Goal: Information Seeking & Learning: Learn about a topic

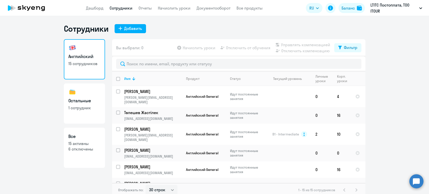
select select "30"
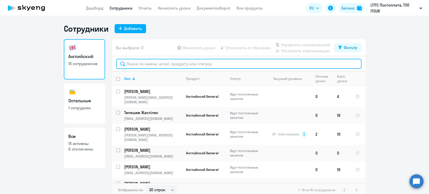
click at [149, 63] on input "text" at bounding box center [239, 64] width 246 height 10
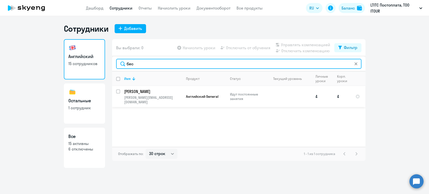
type input "бес"
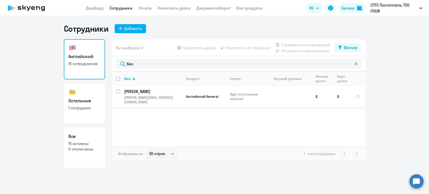
click at [153, 93] on p "[PERSON_NAME]" at bounding box center [152, 92] width 57 height 6
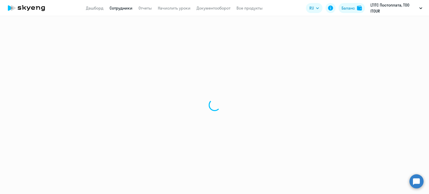
select select "english"
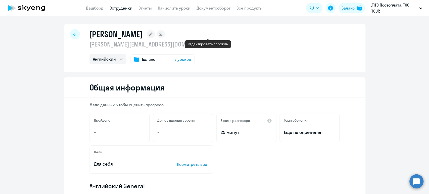
click at [155, 34] on rect at bounding box center [151, 34] width 8 height 8
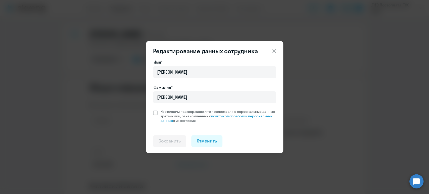
click at [273, 51] on icon at bounding box center [274, 51] width 6 height 6
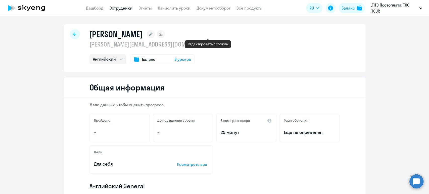
click at [155, 34] on rect at bounding box center [151, 34] width 8 height 8
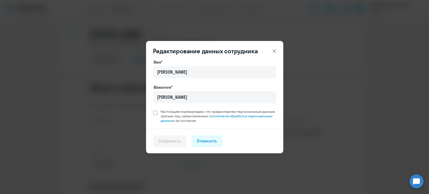
click at [275, 49] on icon at bounding box center [274, 51] width 6 height 6
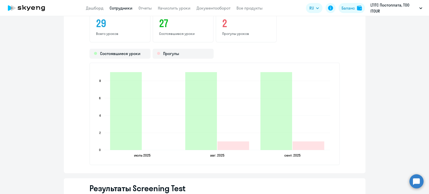
scroll to position [740, 0]
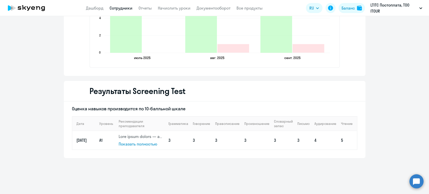
click at [143, 144] on span "Показать полностью" at bounding box center [138, 144] width 39 height 5
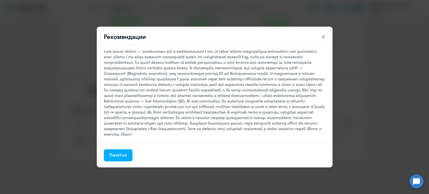
scroll to position [11, 0]
click at [322, 35] on icon at bounding box center [324, 37] width 6 height 6
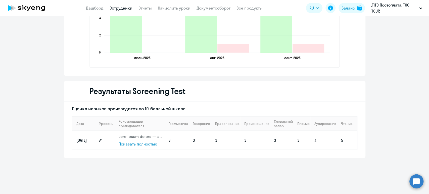
click at [141, 145] on span "Показать полностью" at bounding box center [138, 144] width 39 height 5
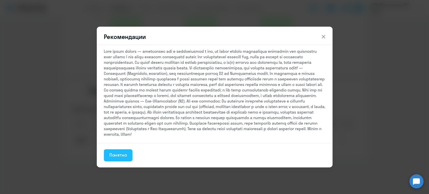
click at [119, 152] on div "Понятно" at bounding box center [118, 155] width 18 height 7
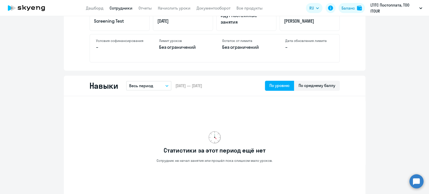
drag, startPoint x: 52, startPoint y: 147, endPoint x: 52, endPoint y: 103, distance: 44.3
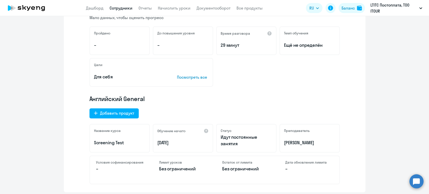
scroll to position [0, 0]
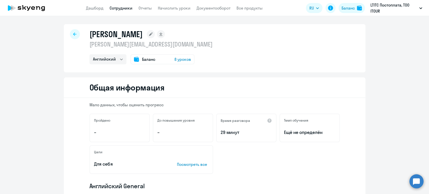
click at [73, 33] on icon at bounding box center [74, 34] width 3 height 4
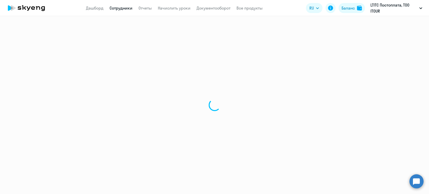
select select "30"
